Goal: Transaction & Acquisition: Subscribe to service/newsletter

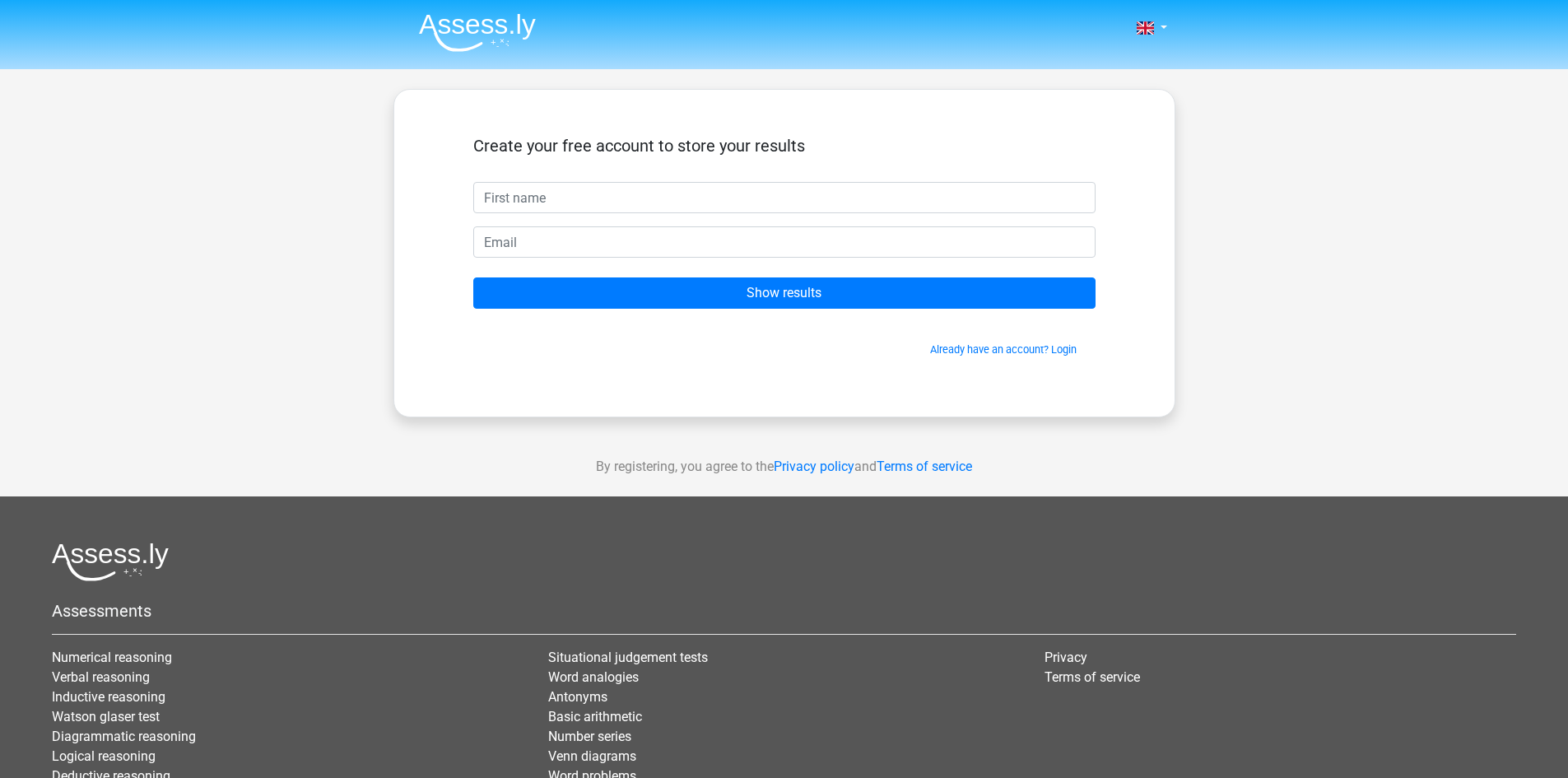
click at [509, 348] on span "Already have an account? Login" at bounding box center [784, 349] width 610 height 16
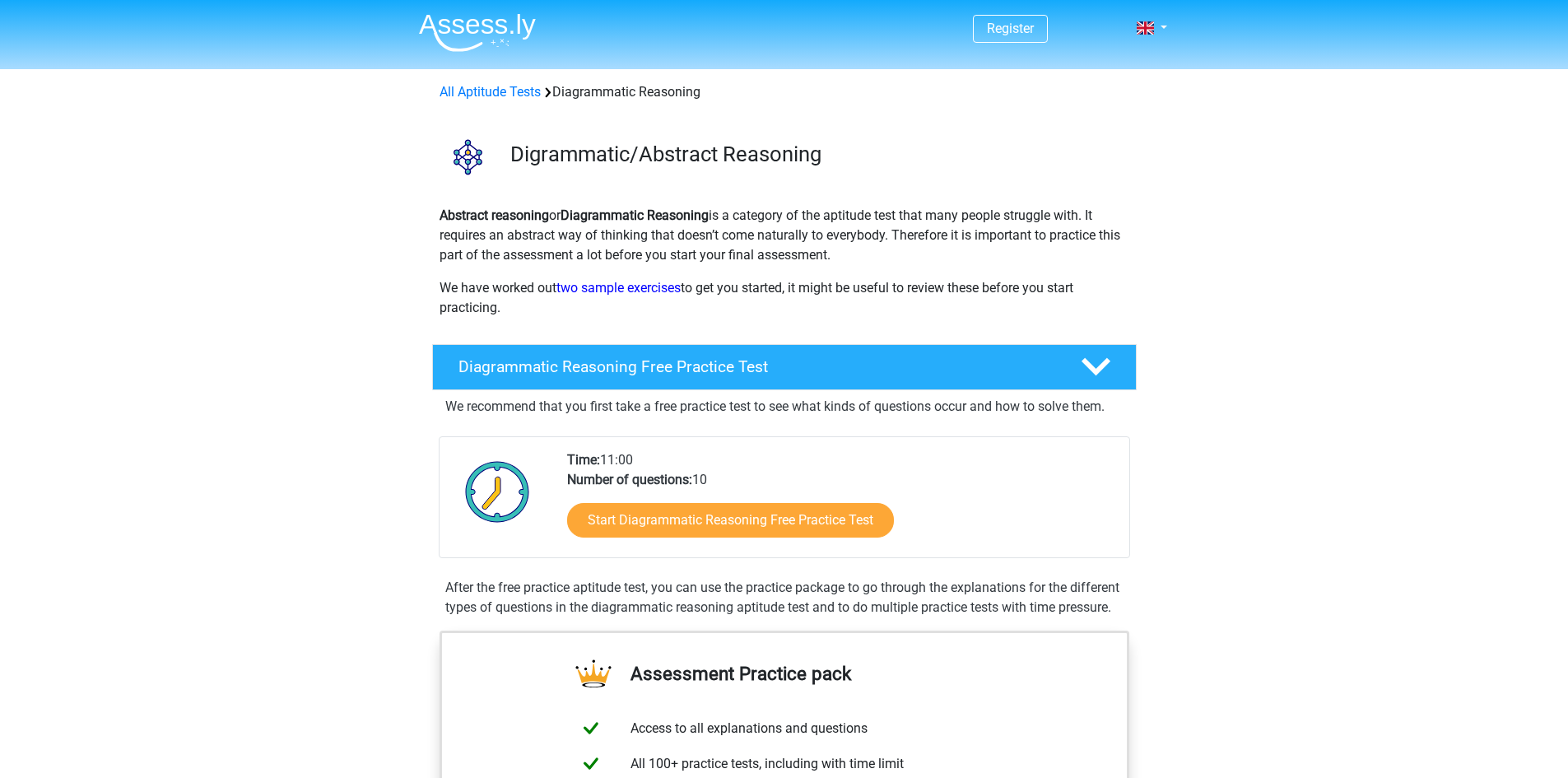
scroll to position [390, 0]
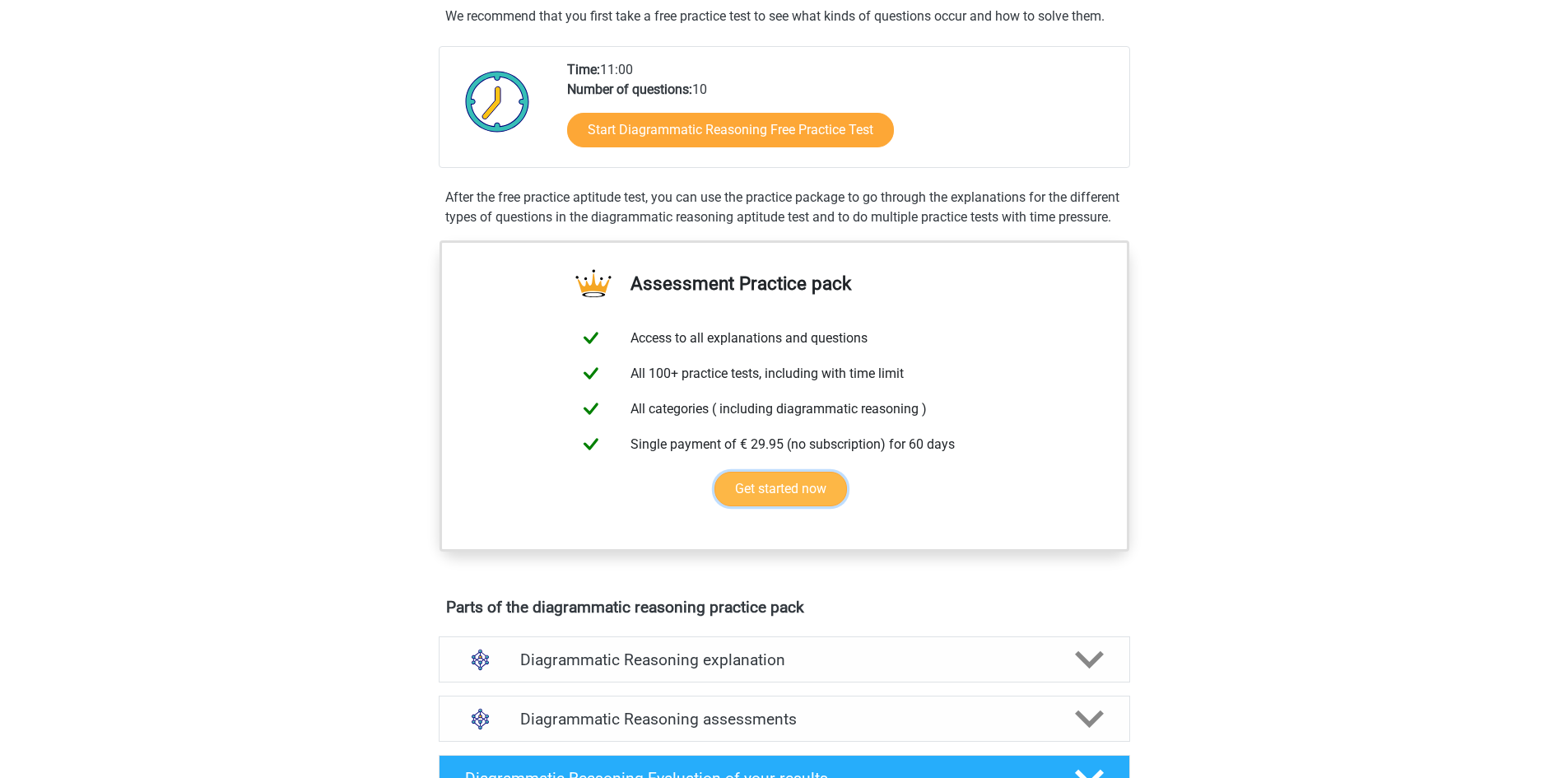
click at [770, 506] on link "Get started now" at bounding box center [781, 488] width 133 height 35
